Goal: Transaction & Acquisition: Purchase product/service

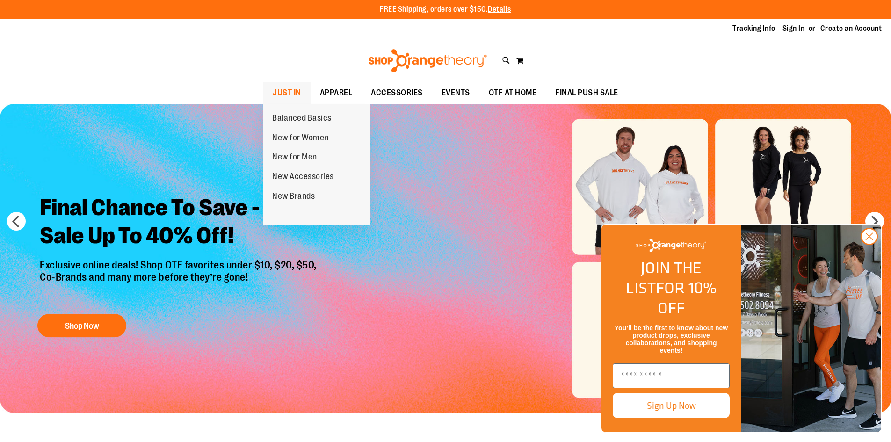
click at [273, 97] on span "JUST IN" at bounding box center [287, 92] width 29 height 21
click at [287, 97] on span "JUST IN" at bounding box center [287, 92] width 29 height 21
click at [301, 140] on span "New for Women" at bounding box center [300, 139] width 57 height 12
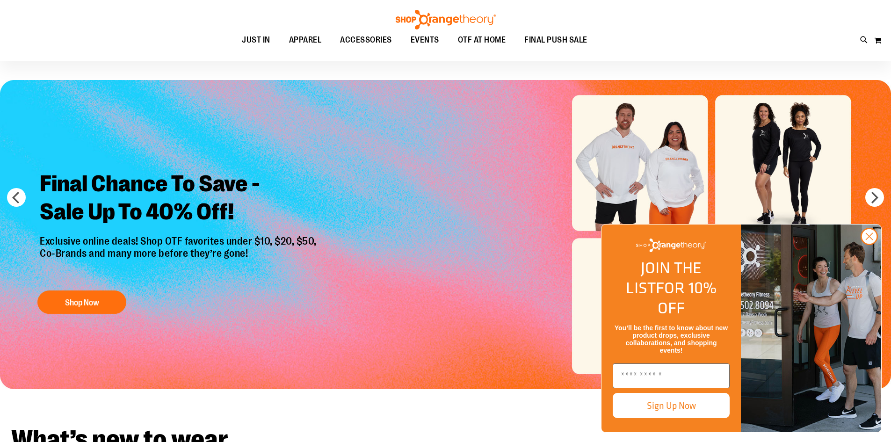
scroll to position [46, 0]
